Goal: Task Accomplishment & Management: Manage account settings

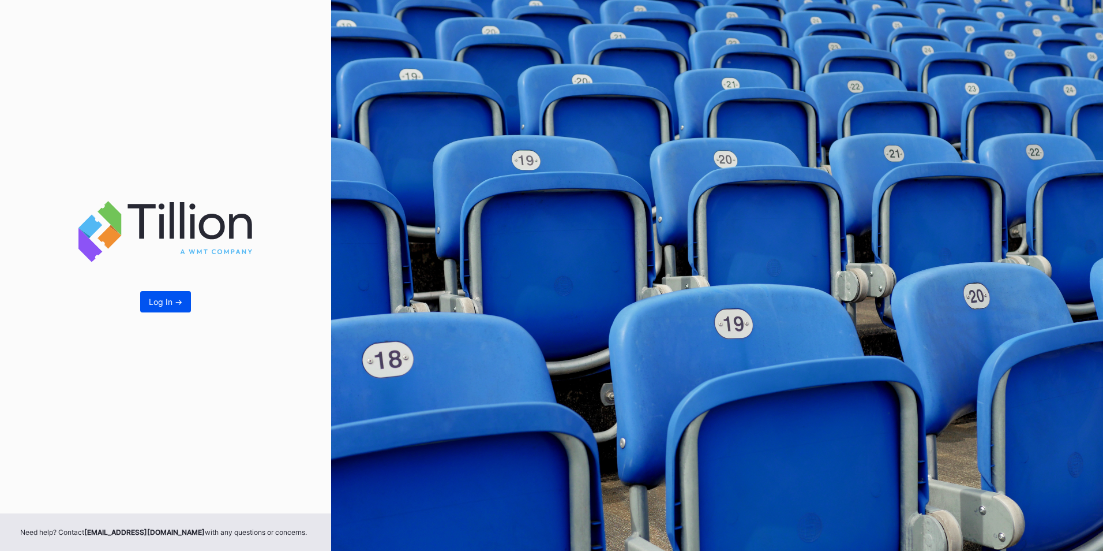
click at [156, 298] on div "Log In ->" at bounding box center [165, 302] width 33 height 10
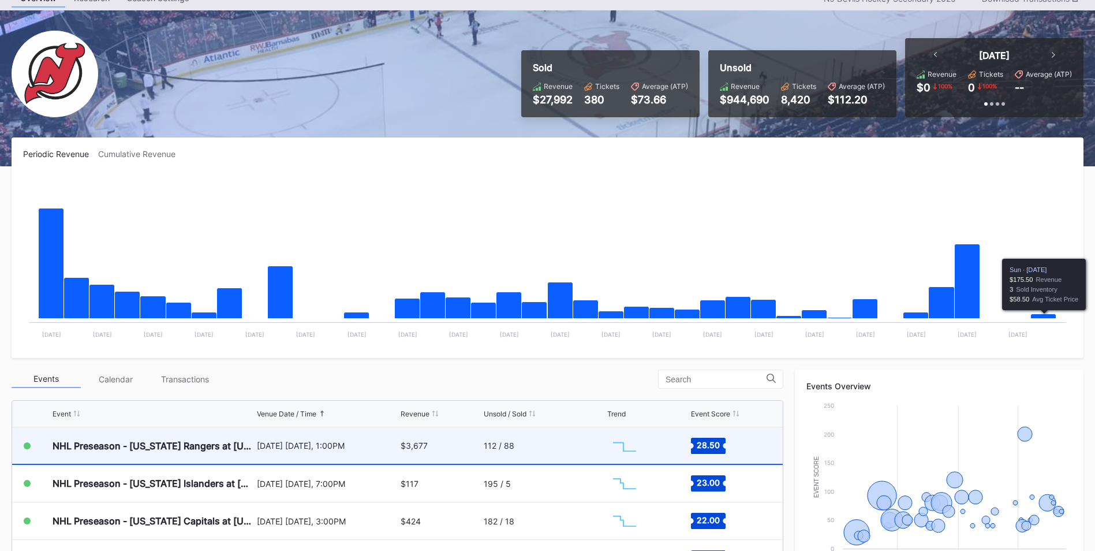
scroll to position [115, 0]
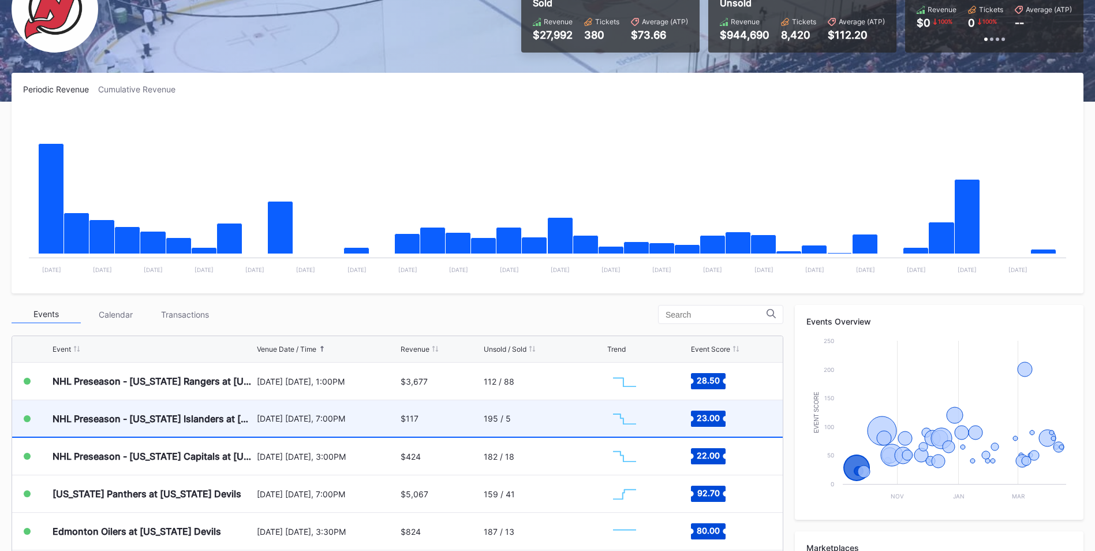
click at [580, 424] on div "195 / 5" at bounding box center [544, 418] width 121 height 36
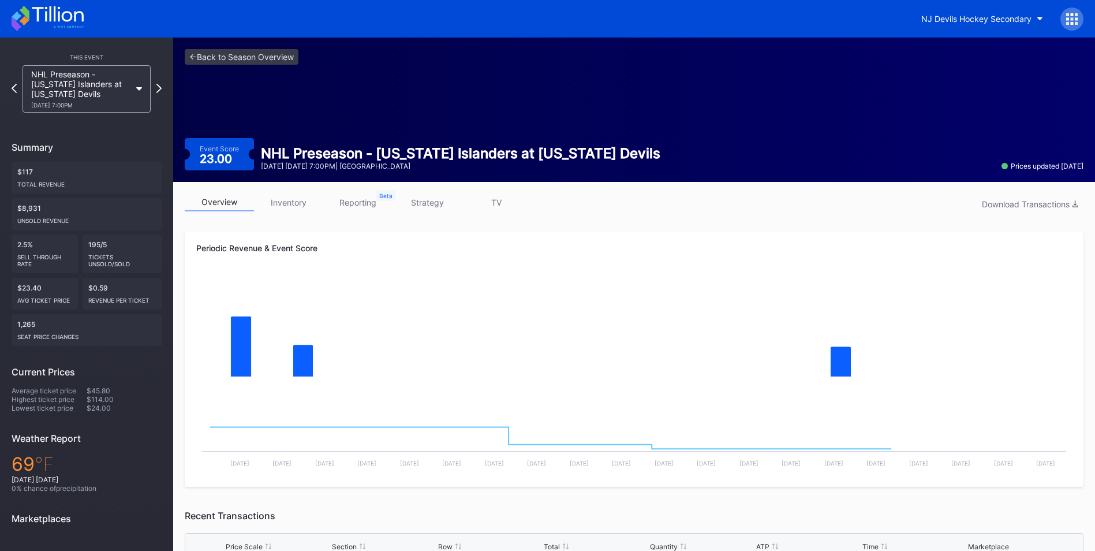
click at [431, 209] on link "strategy" at bounding box center [426, 202] width 69 height 18
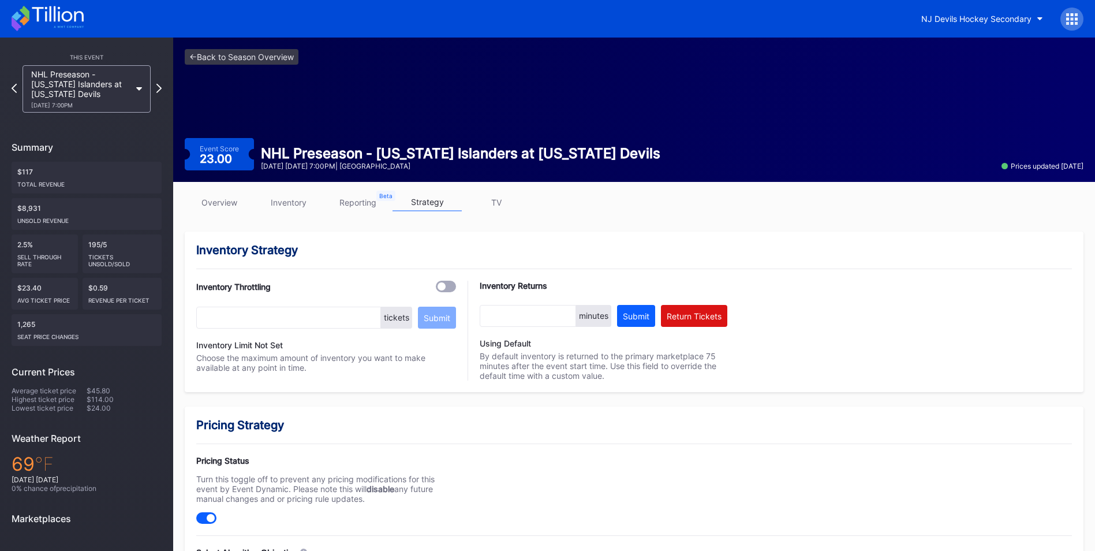
scroll to position [231, 0]
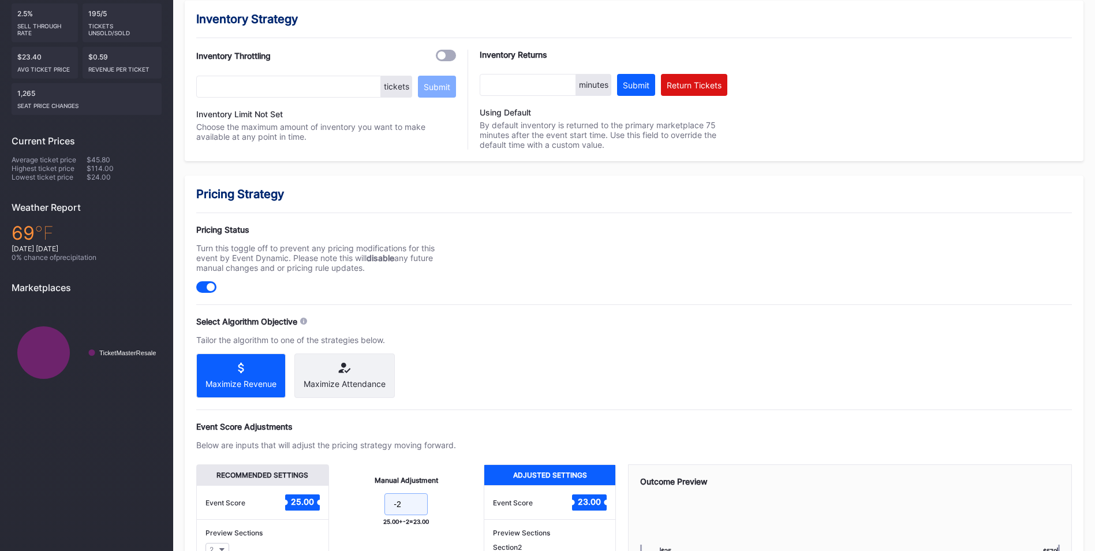
click at [415, 509] on input "-2" at bounding box center [405, 504] width 43 height 22
type input "-10"
click at [587, 231] on div "Pricing Status Turn this toggle off to prevent any pricing modifications for th…" at bounding box center [633, 258] width 875 height 68
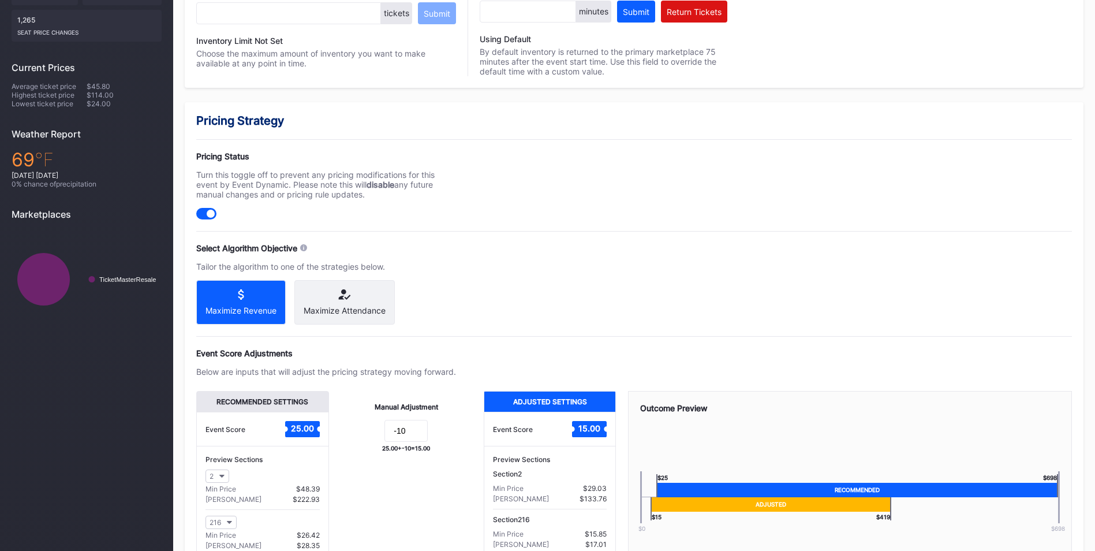
scroll to position [403, 0]
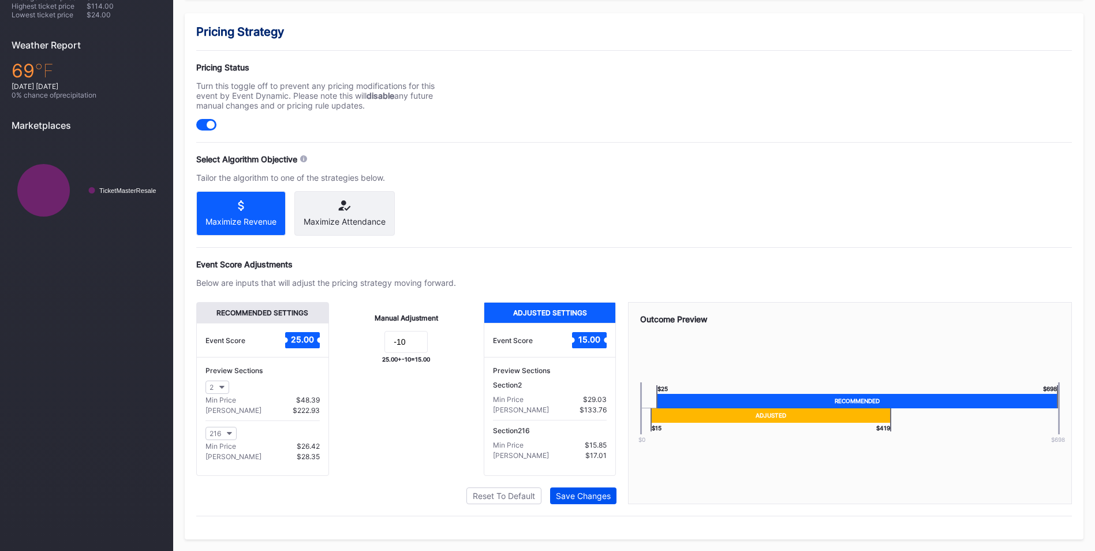
click at [598, 497] on div "Save Changes" at bounding box center [583, 496] width 55 height 10
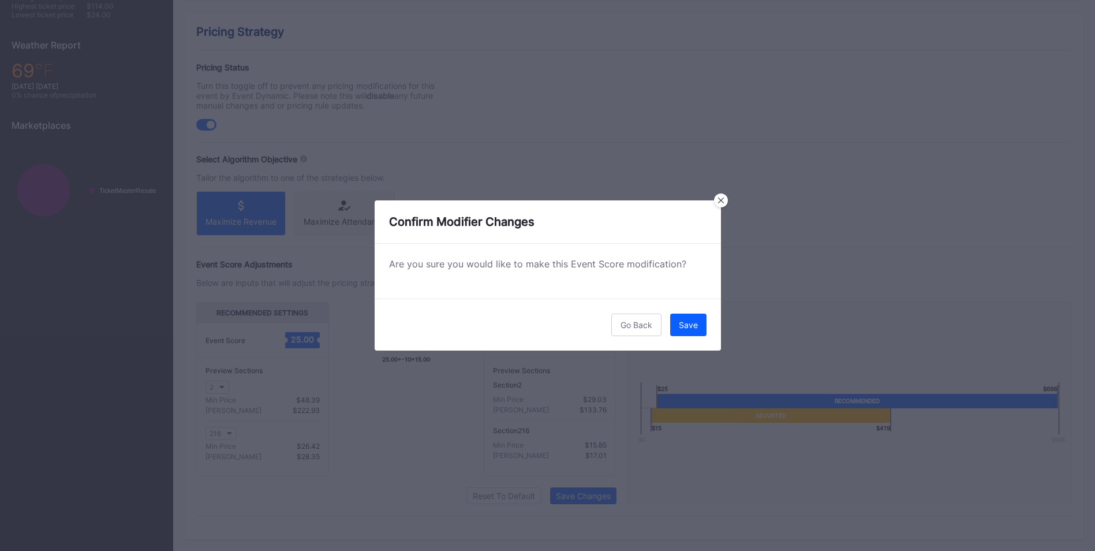
click at [688, 333] on button "Save" at bounding box center [688, 324] width 36 height 23
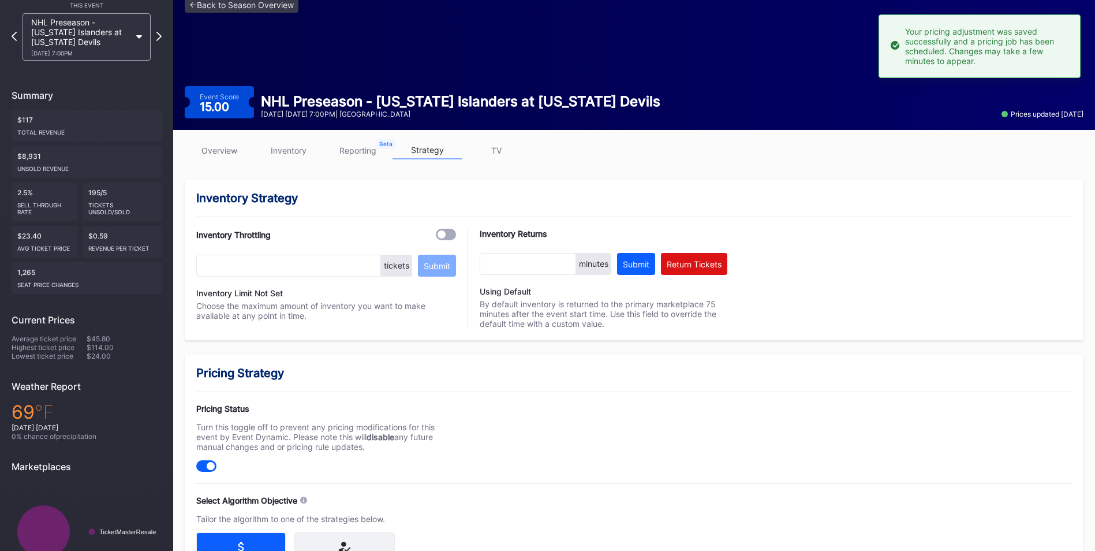
scroll to position [0, 0]
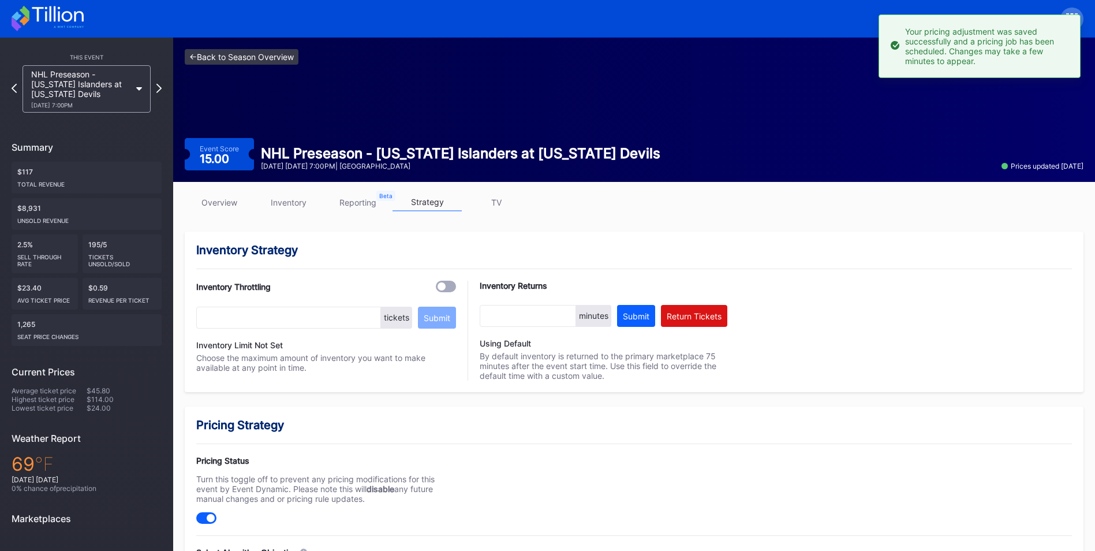
click at [250, 62] on link "<- Back to Season Overview" at bounding box center [242, 57] width 114 height 16
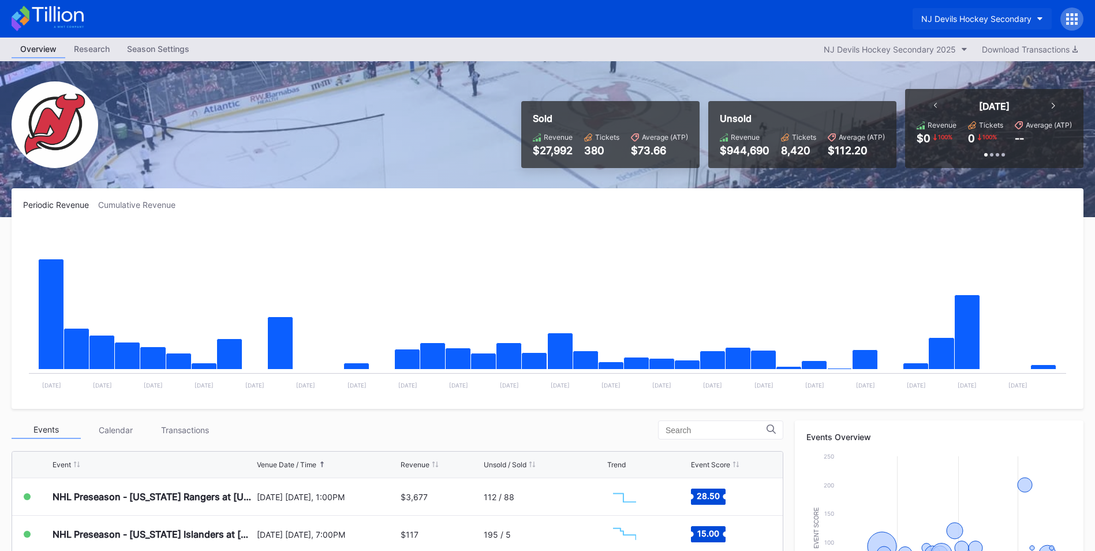
click at [953, 20] on div "NJ Devils Hockey Secondary" at bounding box center [976, 19] width 110 height 10
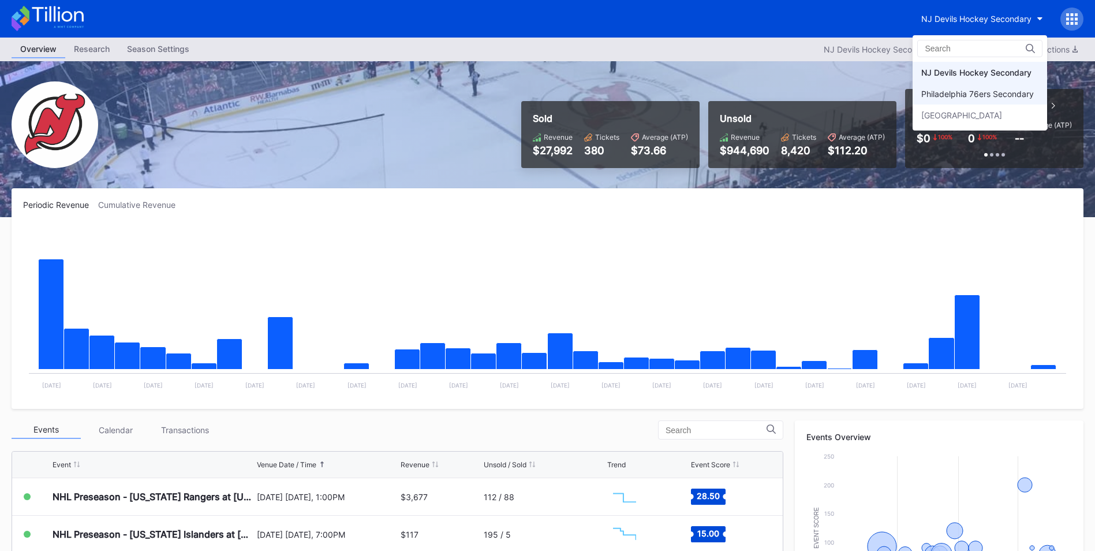
click at [966, 91] on div "Philadelphia 76ers Secondary" at bounding box center [977, 94] width 113 height 10
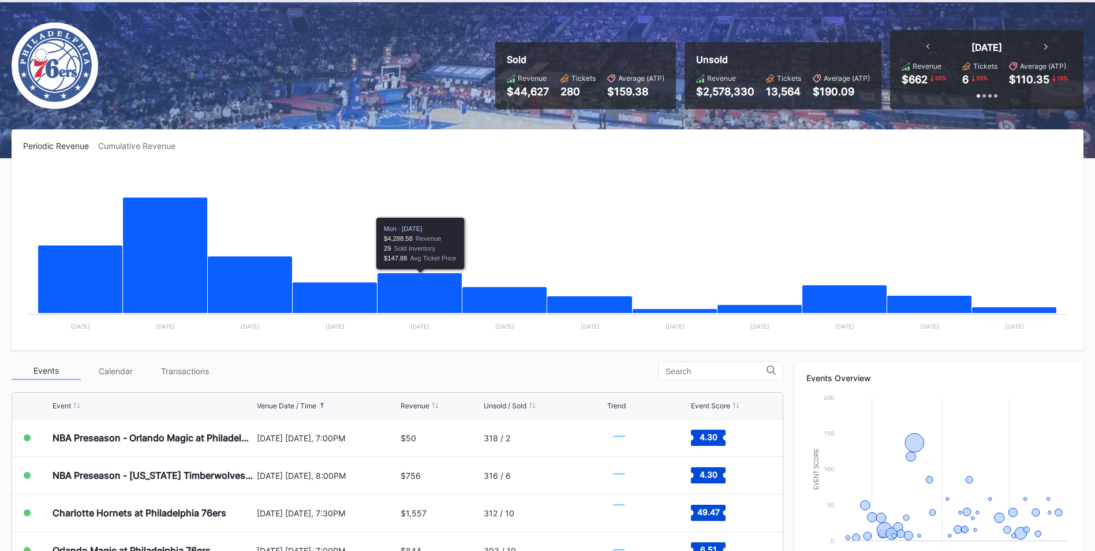
scroll to position [115, 0]
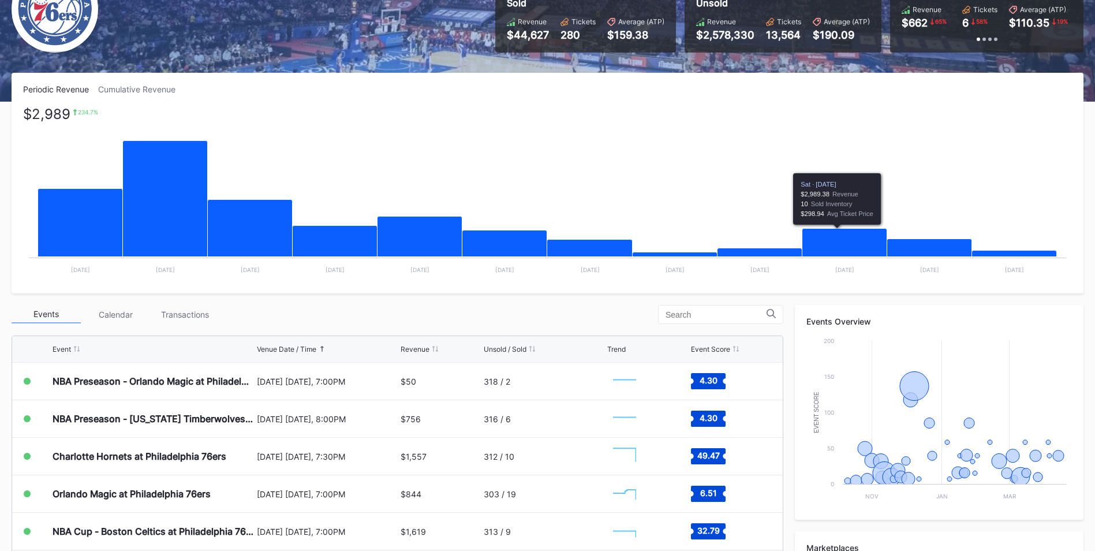
click at [860, 239] on icon "Chart title" at bounding box center [844, 243] width 85 height 28
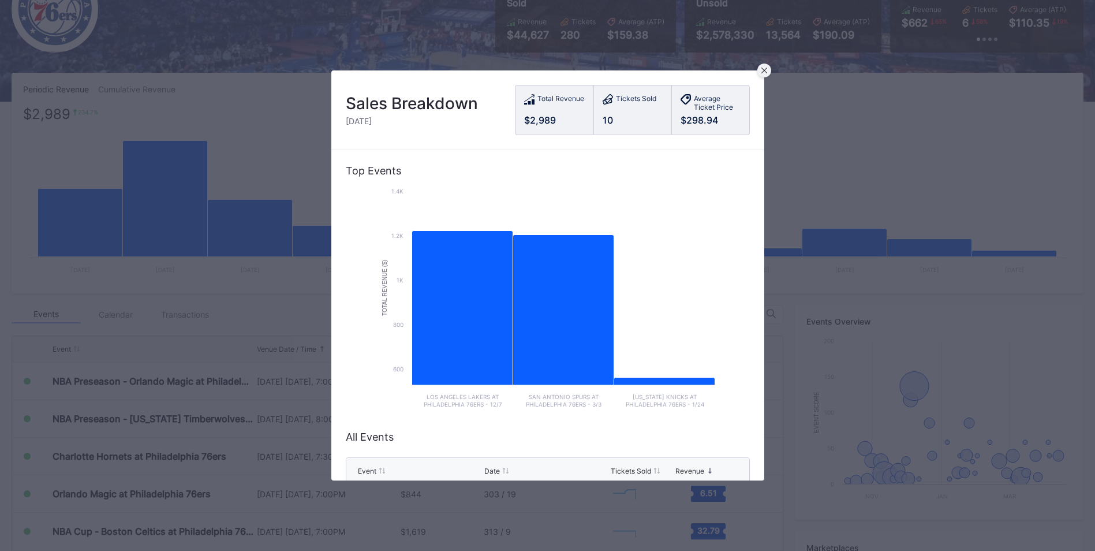
click at [762, 72] on icon at bounding box center [764, 71] width 6 height 6
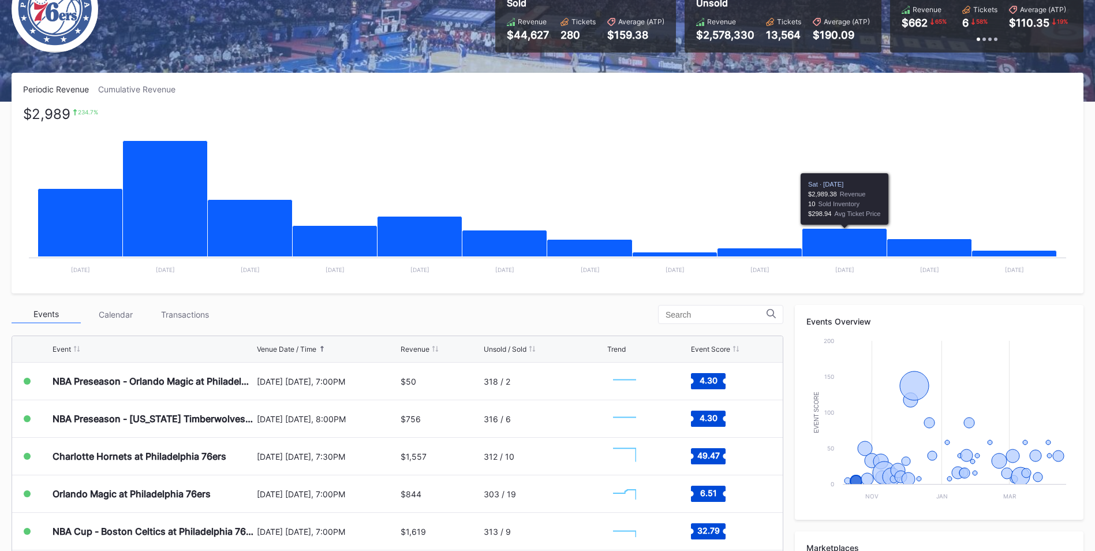
click at [819, 245] on icon "Chart title" at bounding box center [844, 243] width 85 height 28
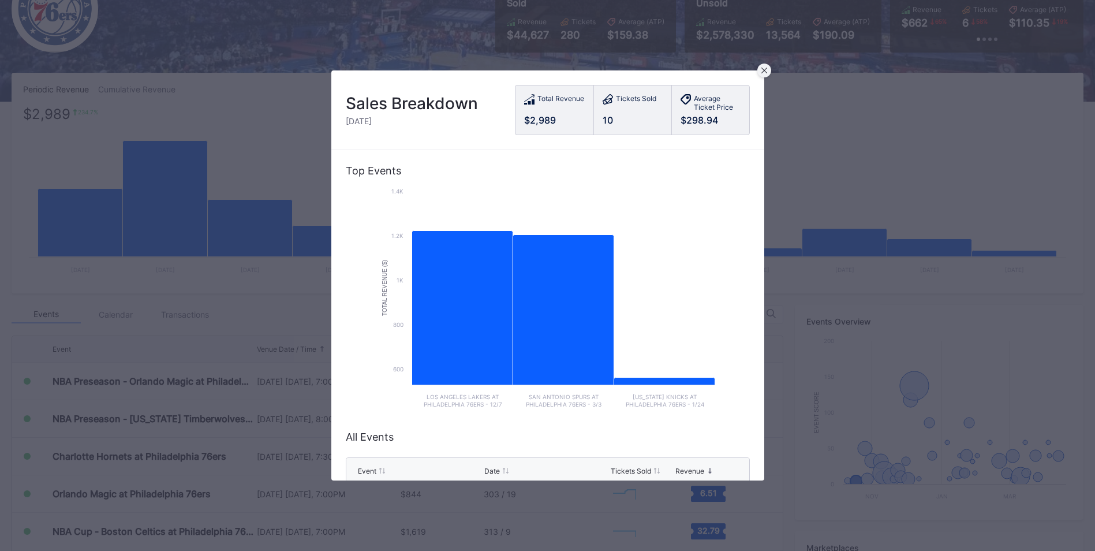
drag, startPoint x: 766, startPoint y: 76, endPoint x: 826, endPoint y: 99, distance: 64.8
click at [766, 76] on div at bounding box center [764, 70] width 14 height 14
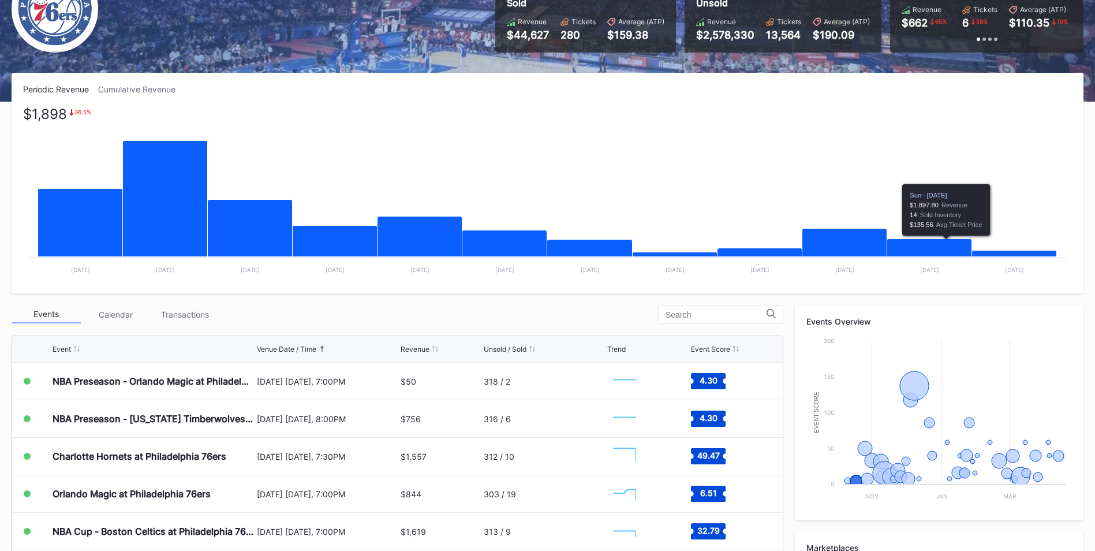
click at [915, 255] on icon "Chart title" at bounding box center [929, 248] width 85 height 18
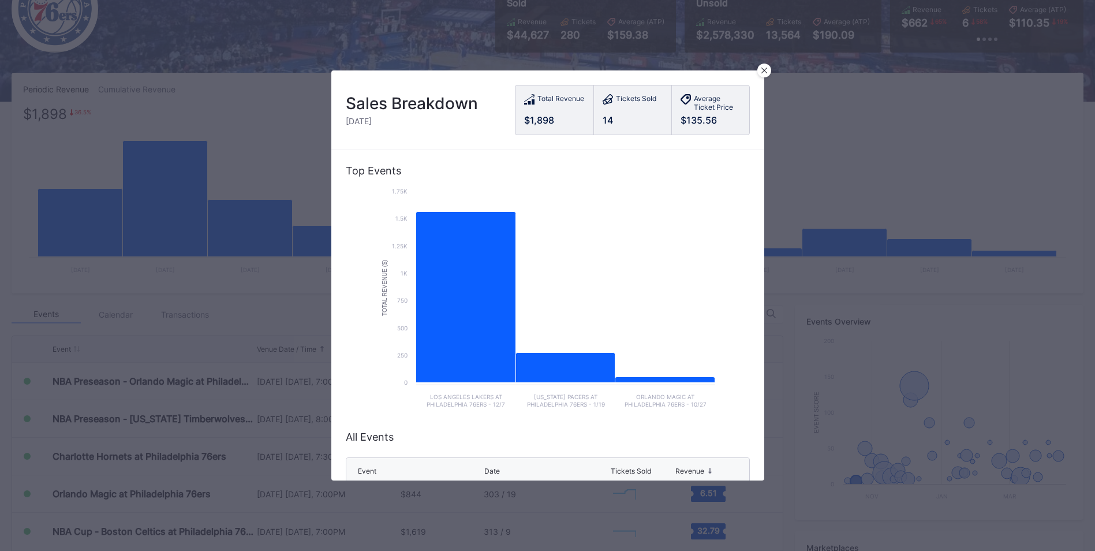
click at [767, 74] on div at bounding box center [764, 70] width 14 height 14
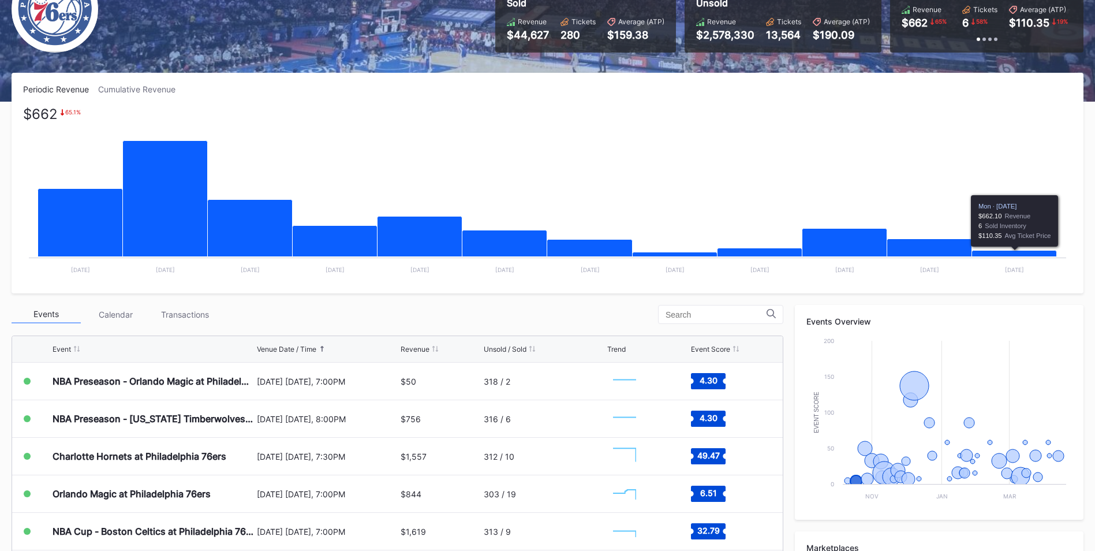
click at [1035, 249] on rect "Chart title" at bounding box center [547, 194] width 1049 height 173
click at [1035, 253] on icon "Chart title" at bounding box center [1014, 253] width 85 height 6
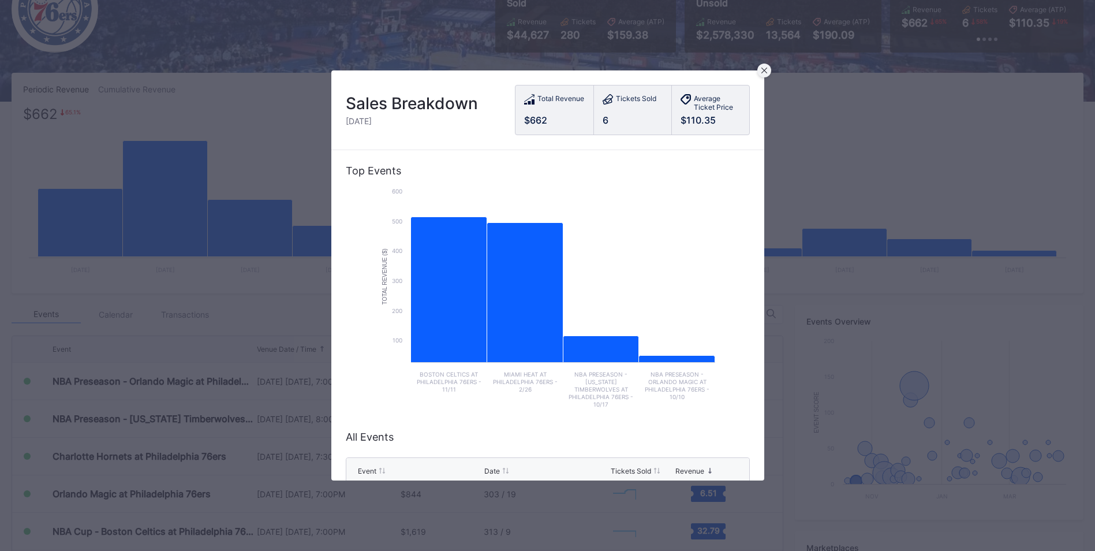
click at [764, 68] on icon at bounding box center [764, 71] width 6 height 6
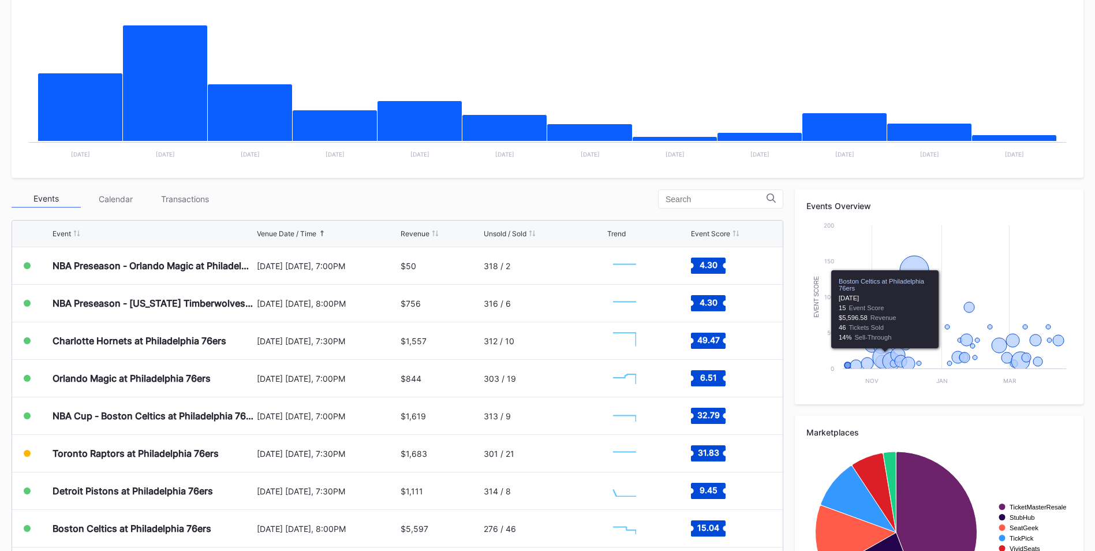
scroll to position [0, 0]
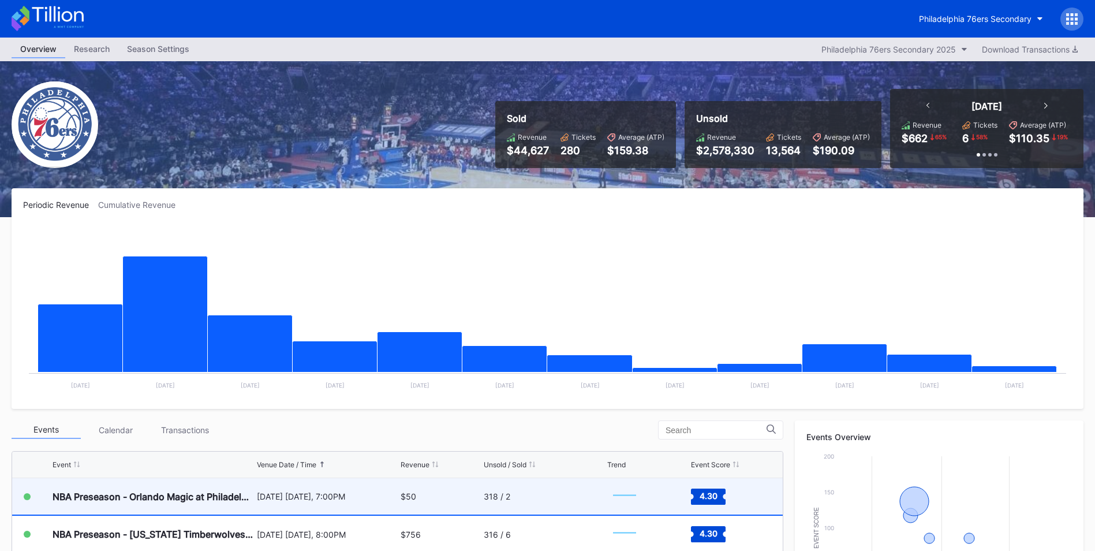
click at [484, 489] on div "318 / 2" at bounding box center [544, 496] width 121 height 36
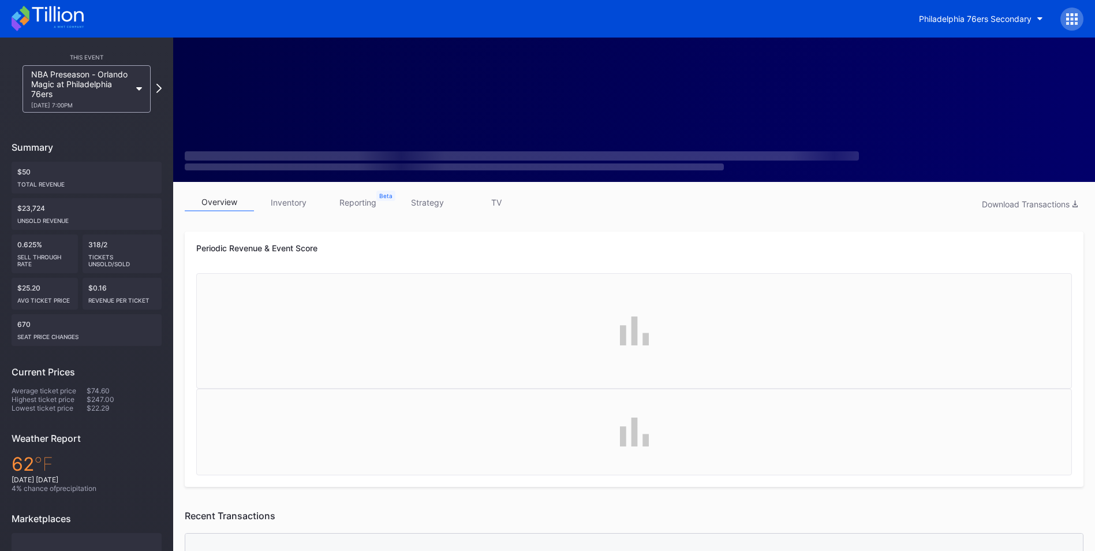
click at [291, 209] on link "inventory" at bounding box center [288, 202] width 69 height 18
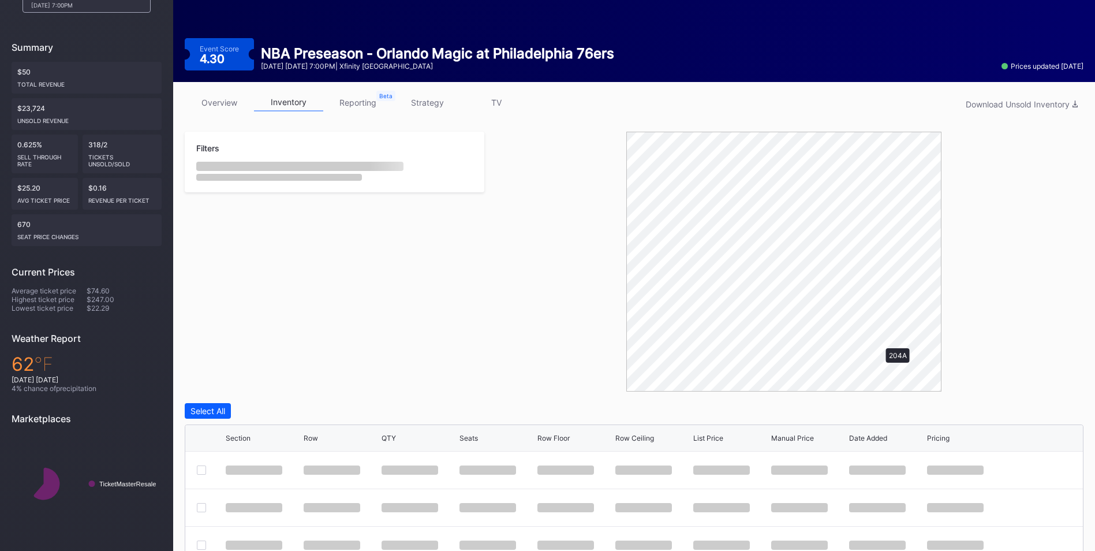
scroll to position [115, 0]
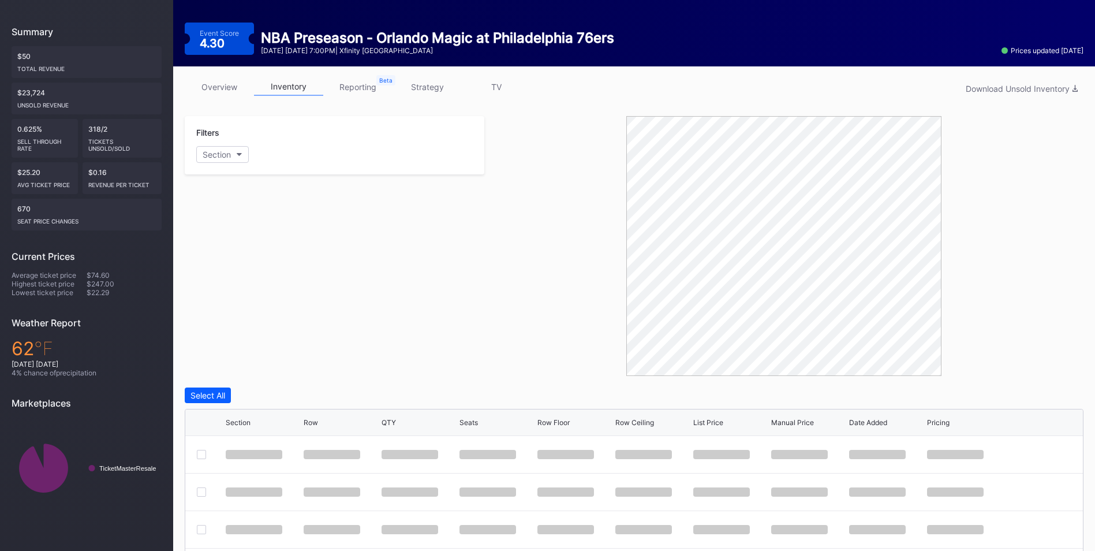
click at [706, 429] on div "Section Row QTY Seats Row Floor Row Ceiling List Price Manual Price Date Added …" at bounding box center [633, 422] width 897 height 27
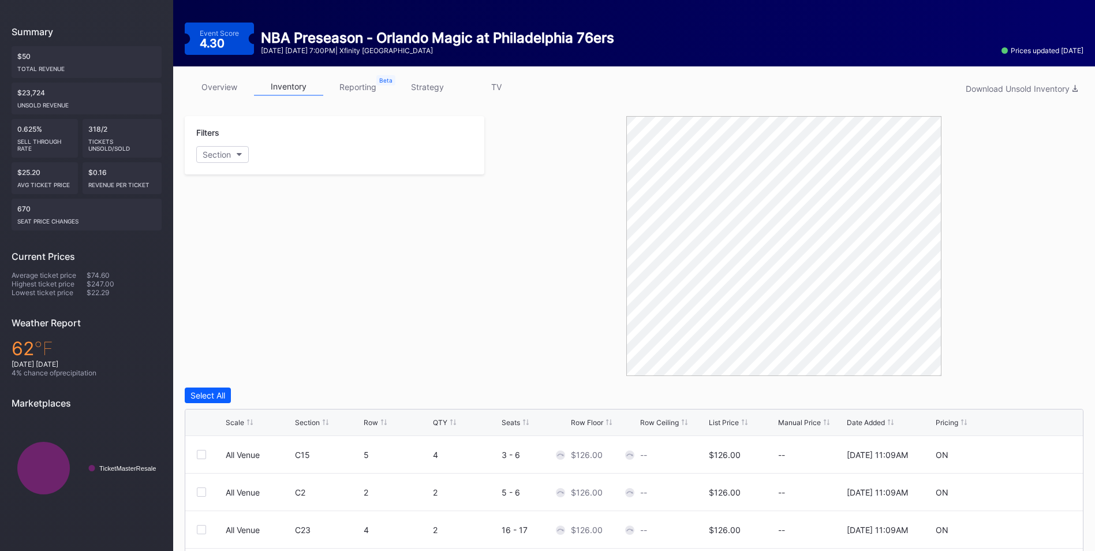
click at [721, 420] on div "List Price" at bounding box center [724, 422] width 30 height 9
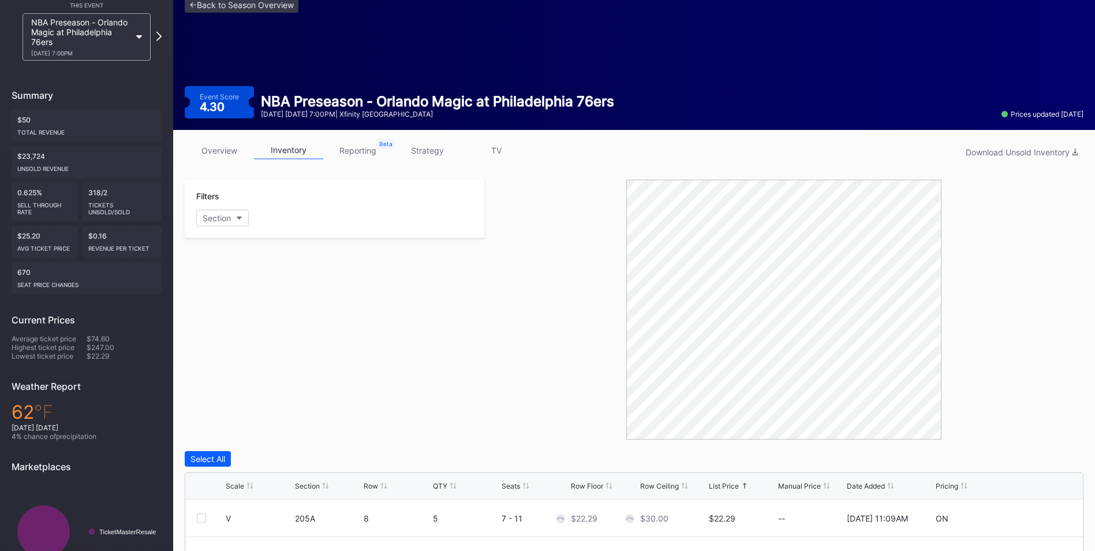
scroll to position [0, 0]
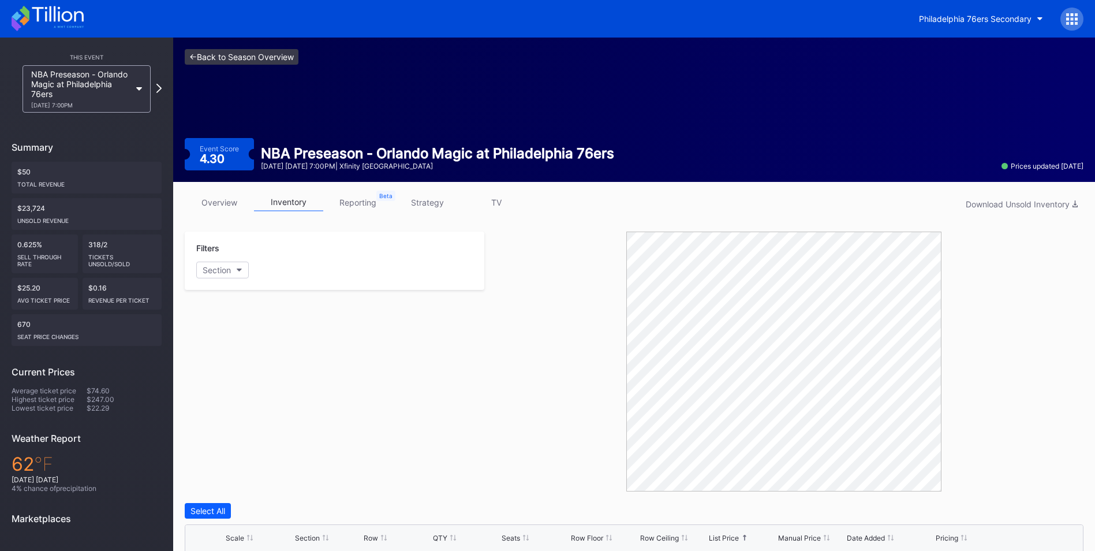
click at [254, 53] on link "<- Back to Season Overview" at bounding box center [242, 57] width 114 height 16
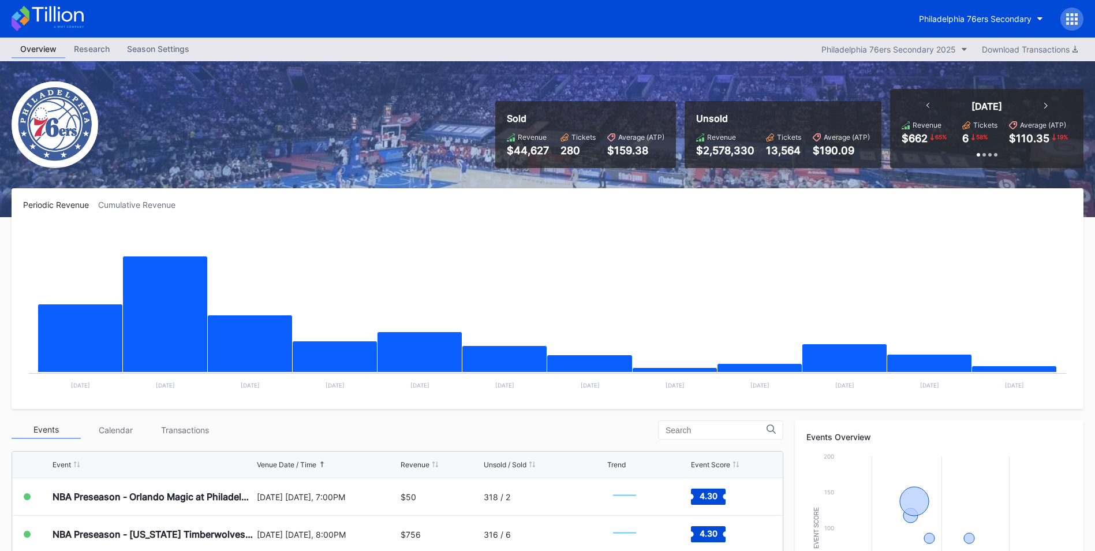
click at [188, 430] on div "Transactions" at bounding box center [184, 430] width 69 height 18
